Goal: Task Accomplishment & Management: Manage account settings

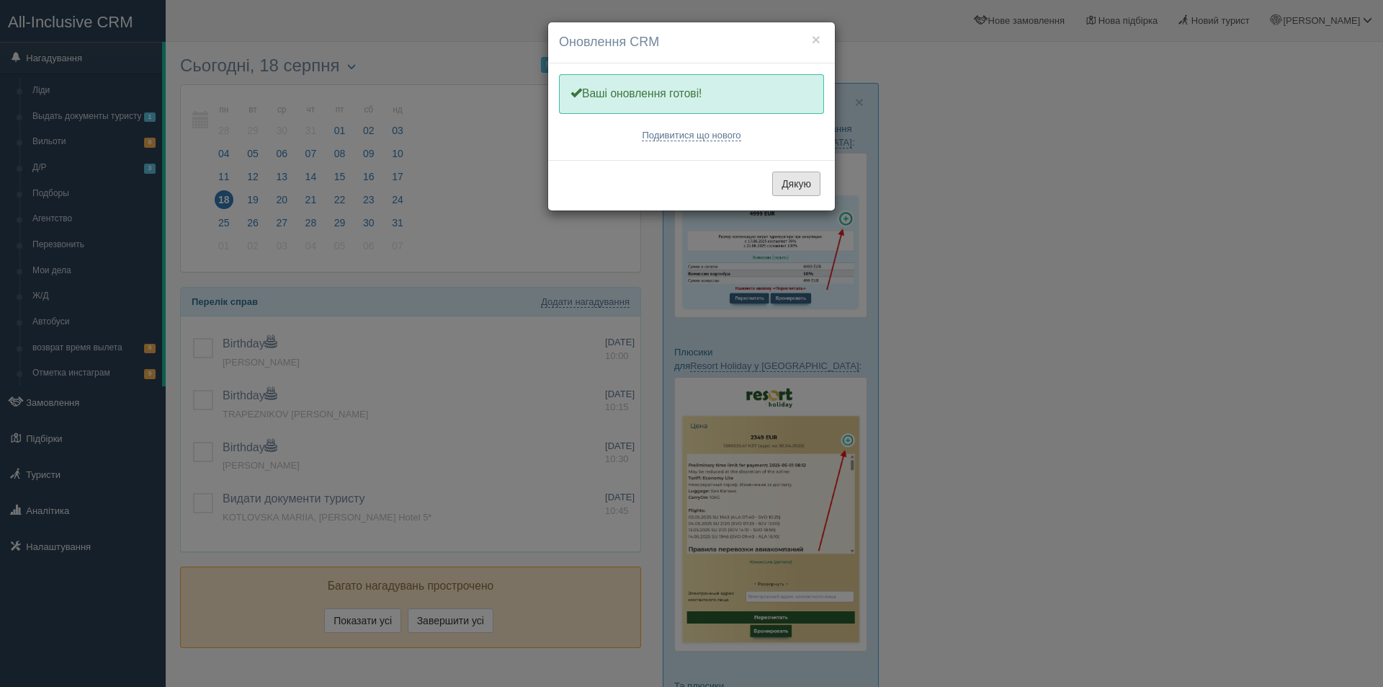
click at [816, 192] on button "Дякую" at bounding box center [796, 183] width 48 height 24
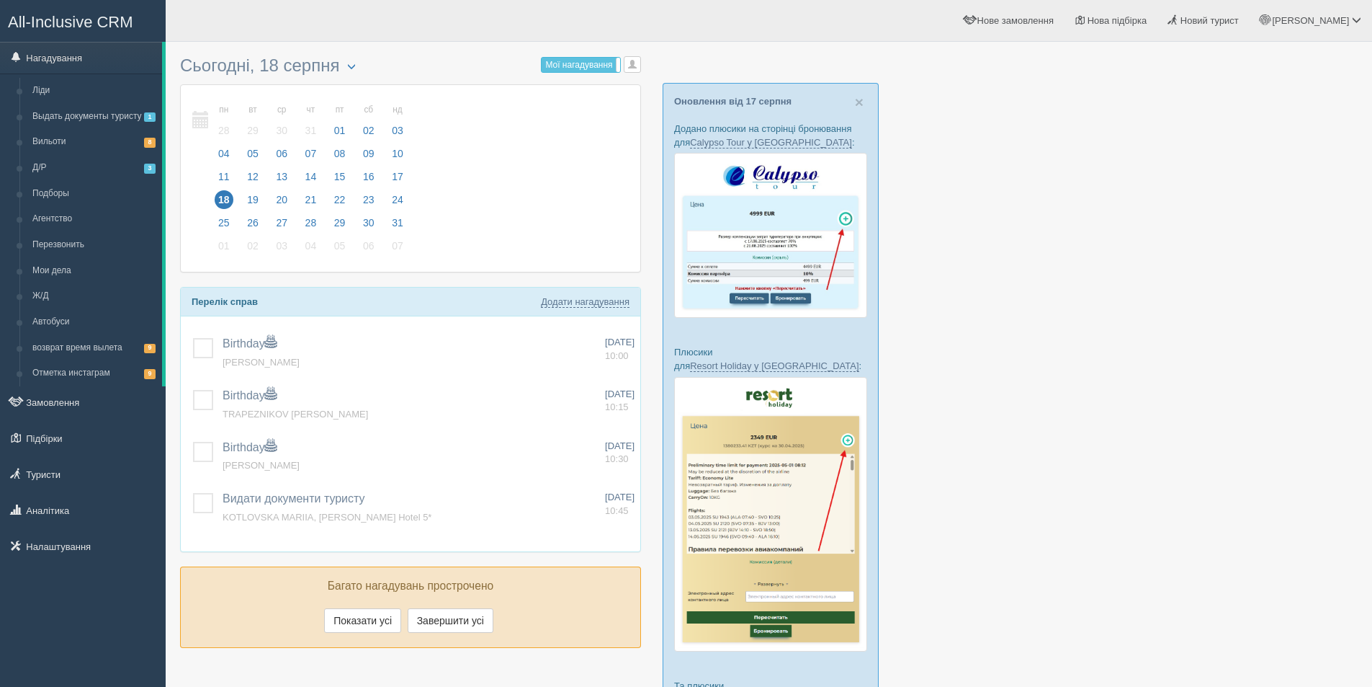
click at [1114, 408] on div at bounding box center [769, 480] width 1178 height 862
click at [1245, 37] on link "Новий турист" at bounding box center [1204, 20] width 92 height 41
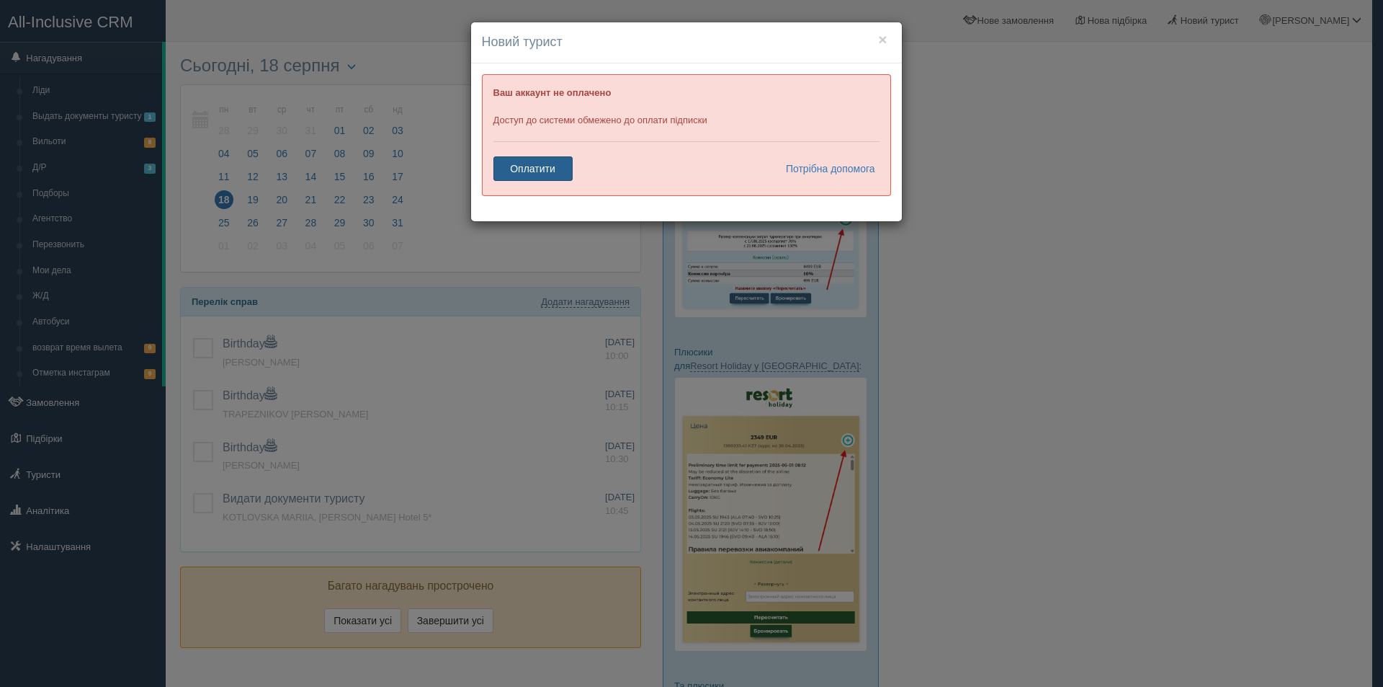
click at [571, 171] on link "Оплатити" at bounding box center [533, 168] width 79 height 24
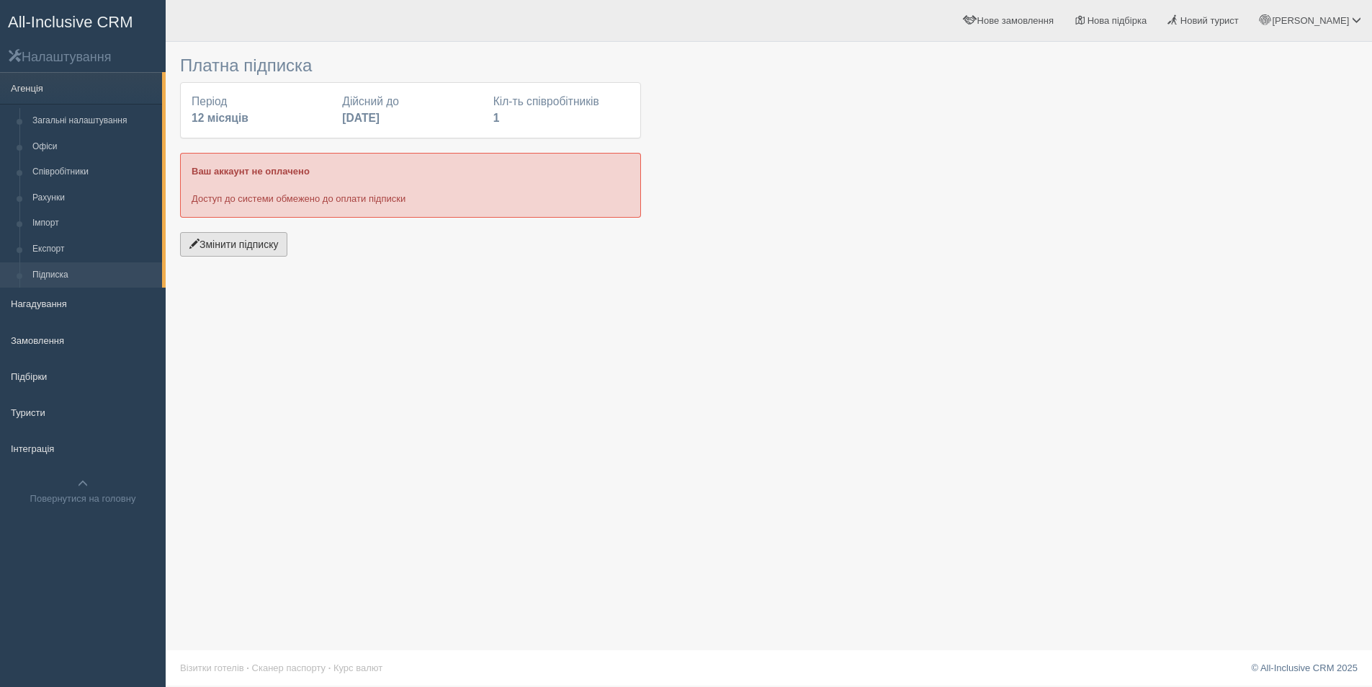
click at [223, 236] on button "Змінити підписку" at bounding box center [233, 244] width 107 height 24
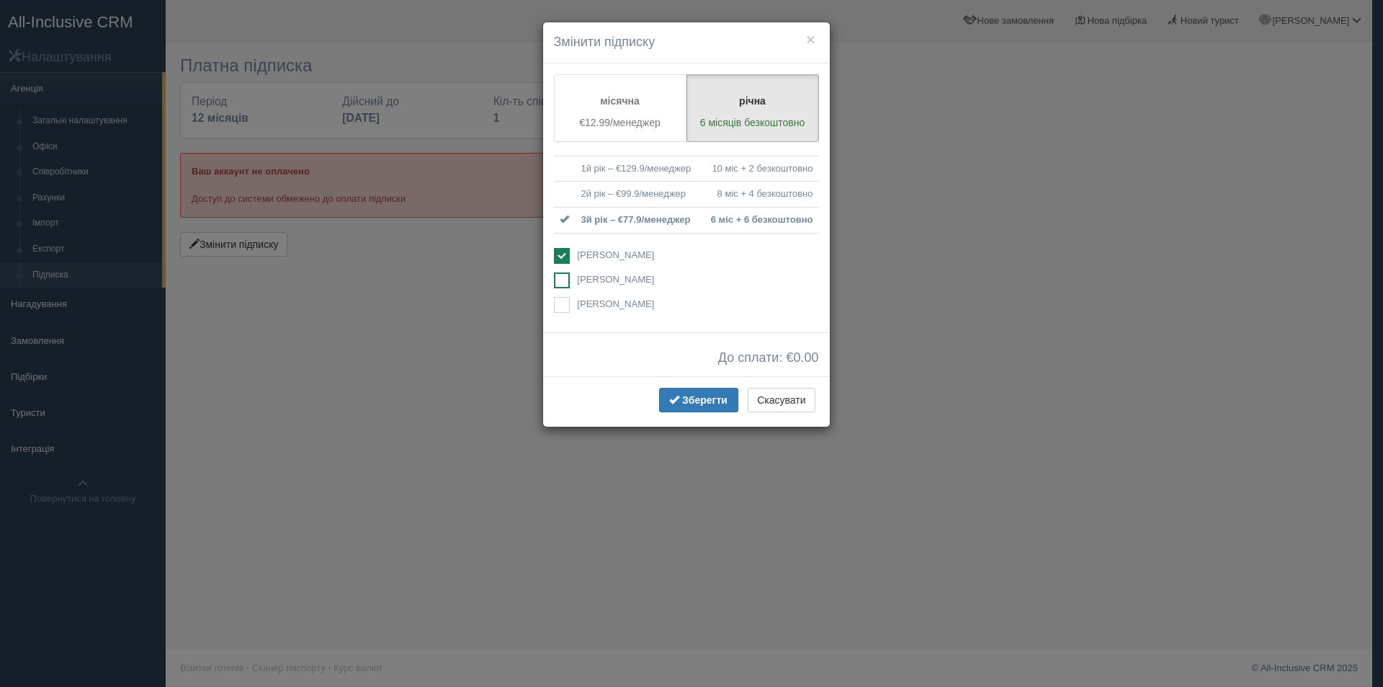
drag, startPoint x: 625, startPoint y: 279, endPoint x: 617, endPoint y: 279, distance: 7.9
click at [624, 279] on span "[PERSON_NAME]" at bounding box center [615, 279] width 77 height 11
checkbox input "true"
click at [579, 256] on span "[PERSON_NAME]" at bounding box center [615, 254] width 77 height 11
checkbox input "false"
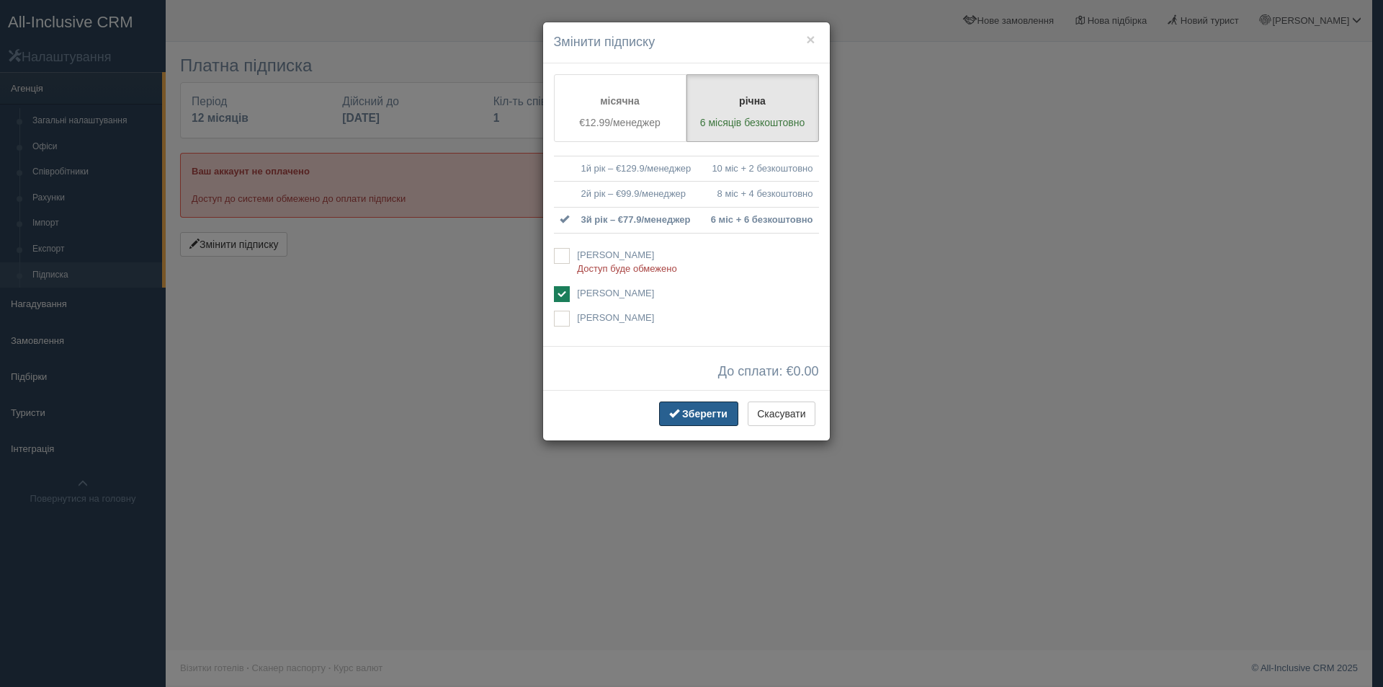
click at [712, 406] on button "Зберегти" at bounding box center [698, 413] width 79 height 24
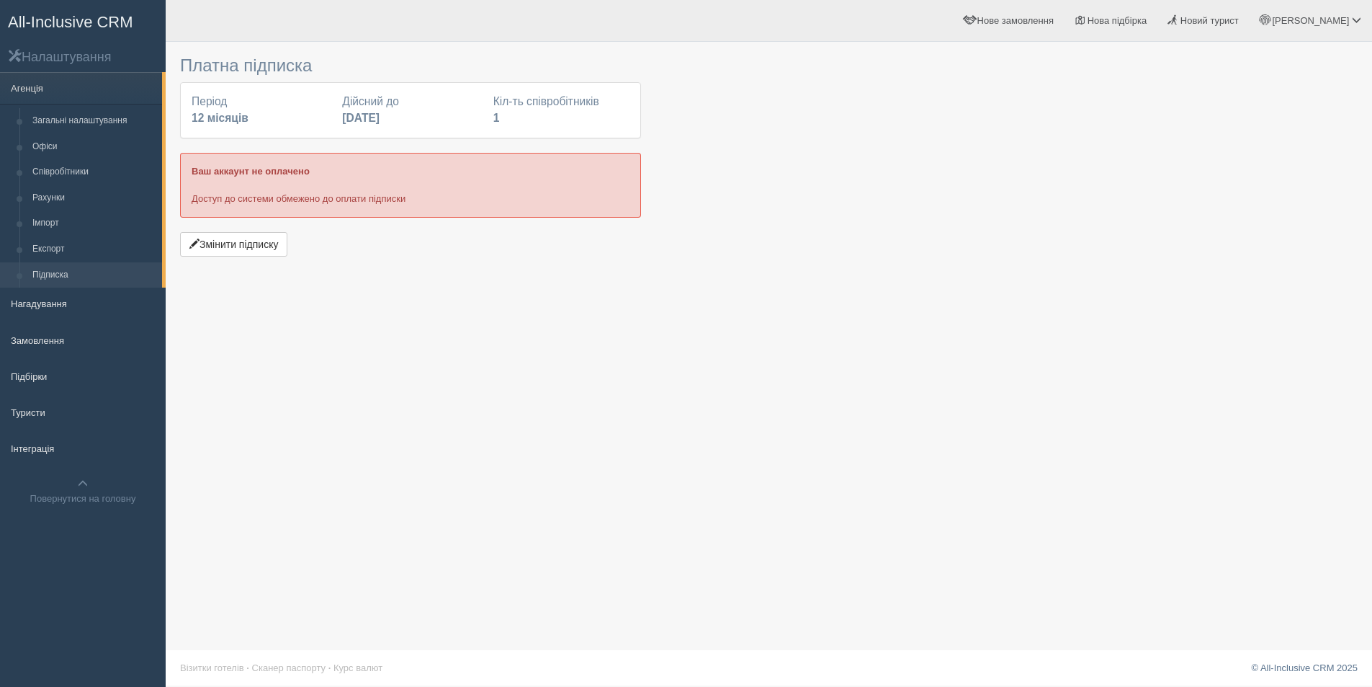
click at [902, 268] on div "Платна підписка Період 12 місяців Дійсний до [DATE] Кіл-ть співробітників 1 Ваш…" at bounding box center [769, 343] width 1207 height 687
drag, startPoint x: 903, startPoint y: 274, endPoint x: 898, endPoint y: 286, distance: 13.0
click at [899, 286] on div "Платна підписка Період 12 місяців Дійсний до [DATE] Кіл-ть співробітників 1 Ваш…" at bounding box center [769, 343] width 1207 height 687
click at [727, 294] on div "Платна підписка Період 12 місяців Дійсний до [DATE] Кіл-ть співробітників 1 Ваш…" at bounding box center [769, 343] width 1207 height 687
click at [50, 30] on span "All-Inclusive CRM" at bounding box center [70, 22] width 125 height 18
